Goal: Check status: Check status

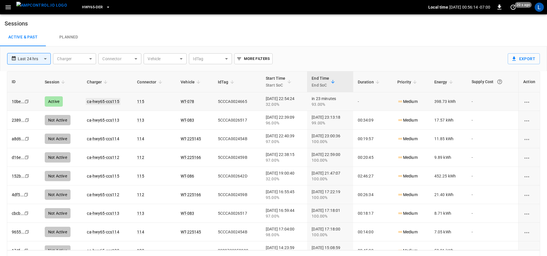
click at [110, 101] on link "ca-hwy65-ccs115" at bounding box center [103, 101] width 34 height 7
click at [104, 102] on link "ca-hwy65-ccs115" at bounding box center [103, 101] width 34 height 7
click at [98, 101] on link "ca-hwy65-ccs115" at bounding box center [103, 101] width 34 height 7
